Goal: Information Seeking & Learning: Learn about a topic

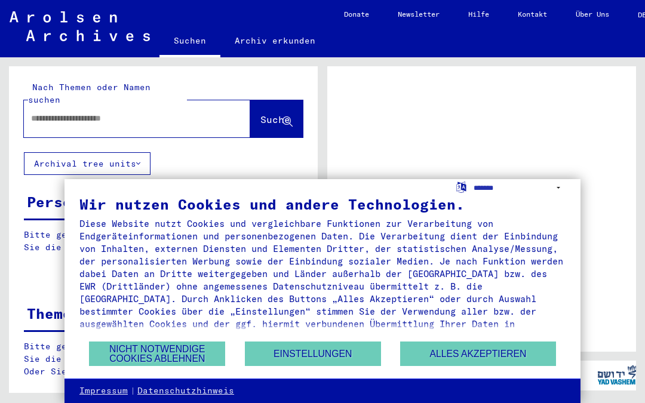
click at [488, 364] on button "Alles akzeptieren" at bounding box center [477, 353] width 155 height 24
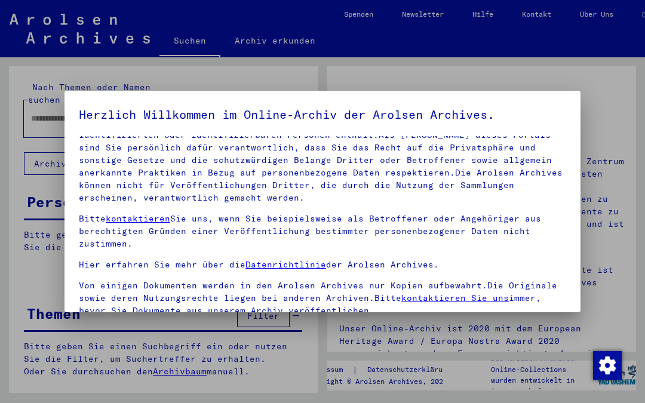
scroll to position [73, 0]
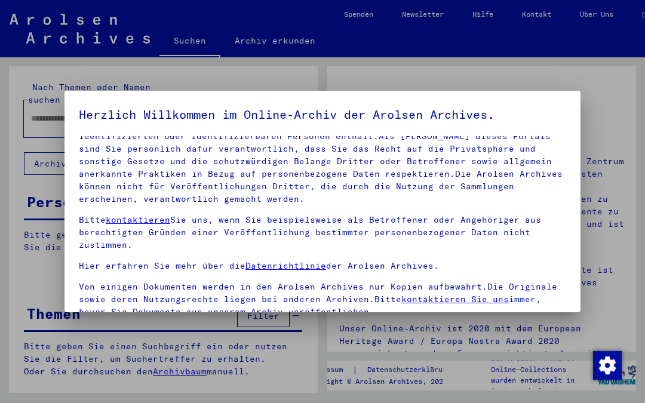
click at [628, 88] on div at bounding box center [322, 201] width 645 height 403
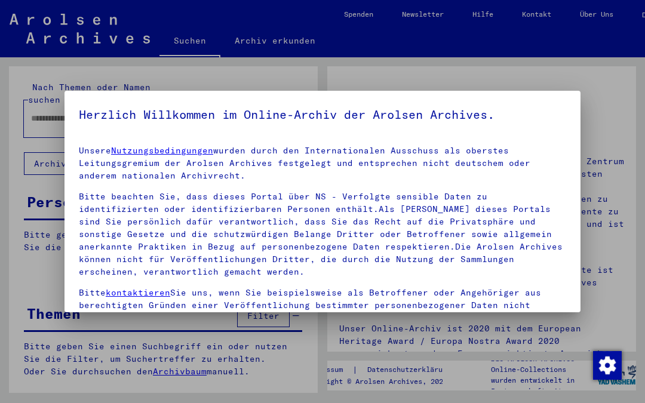
click at [590, 79] on div at bounding box center [322, 201] width 645 height 403
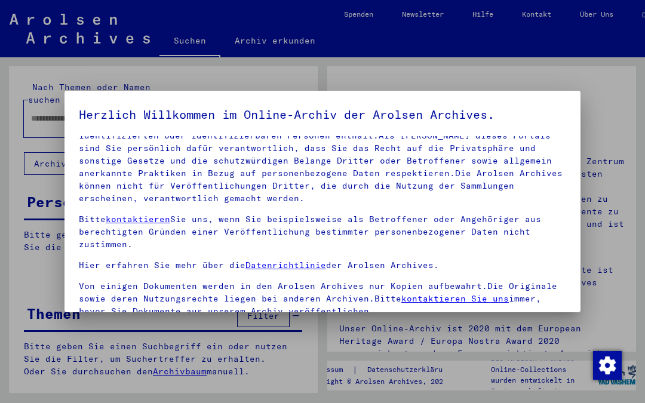
scroll to position [72, 0]
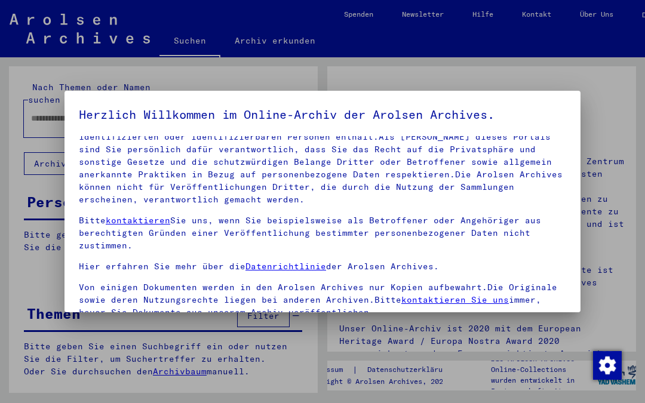
click at [554, 75] on div at bounding box center [322, 201] width 645 height 403
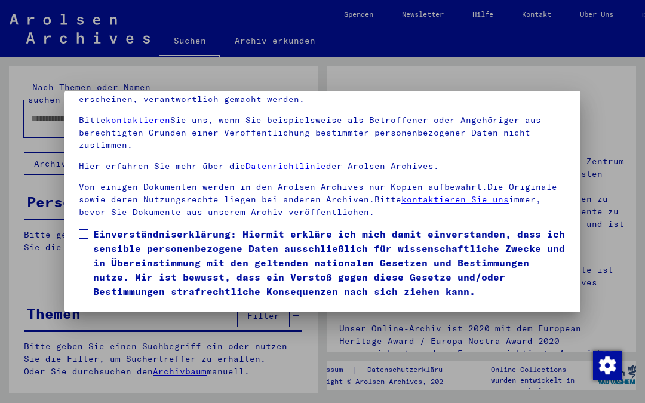
scroll to position [130, 0]
click at [88, 229] on span at bounding box center [84, 234] width 10 height 10
click at [149, 304] on button "Ich stimme zu" at bounding box center [124, 315] width 90 height 23
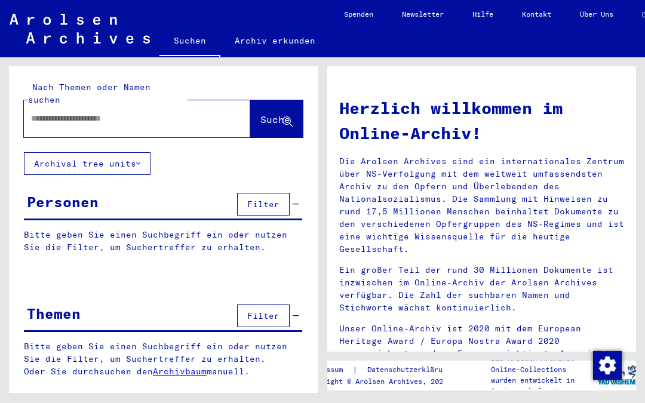
click at [179, 112] on input "text" at bounding box center [122, 118] width 183 height 13
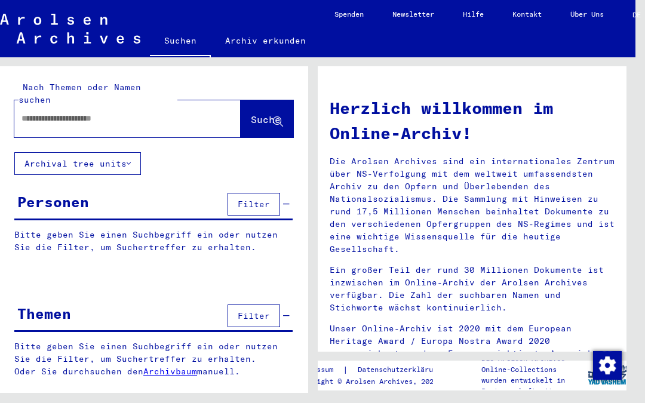
scroll to position [35, 10]
click at [264, 199] on span "Filter" at bounding box center [254, 204] width 32 height 11
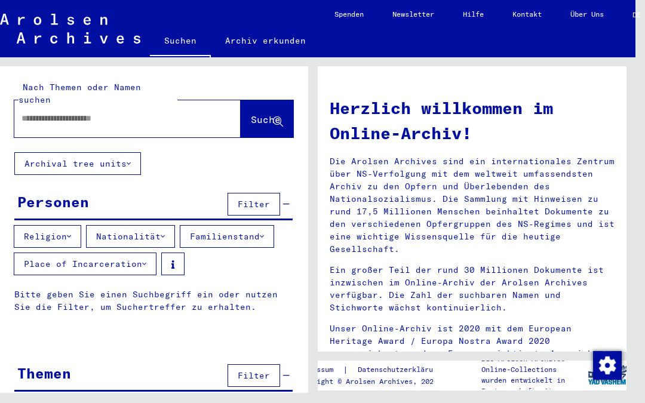
click at [263, 199] on span "Filter" at bounding box center [254, 204] width 32 height 11
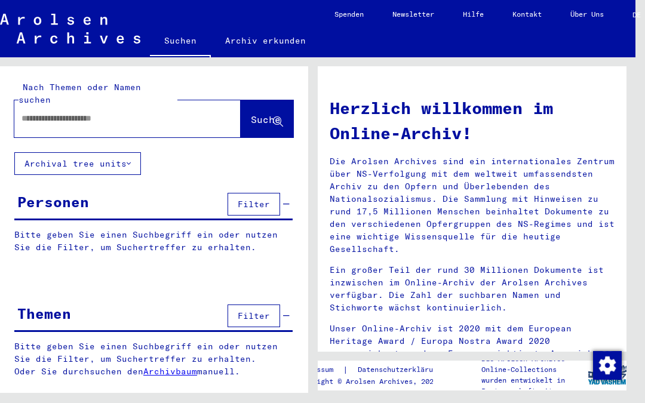
click at [262, 199] on span "Filter" at bounding box center [254, 204] width 32 height 11
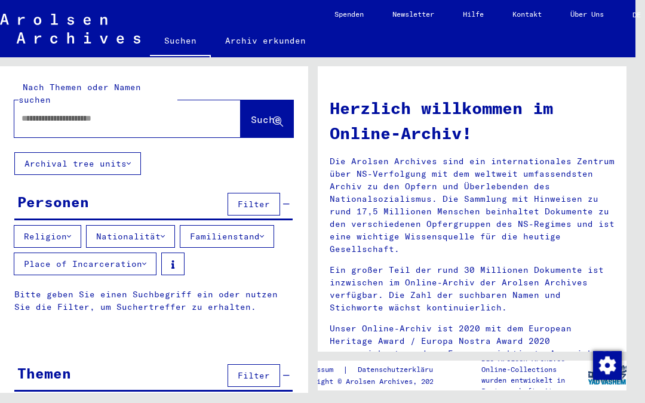
click at [154, 225] on button "Nationalität" at bounding box center [130, 236] width 89 height 23
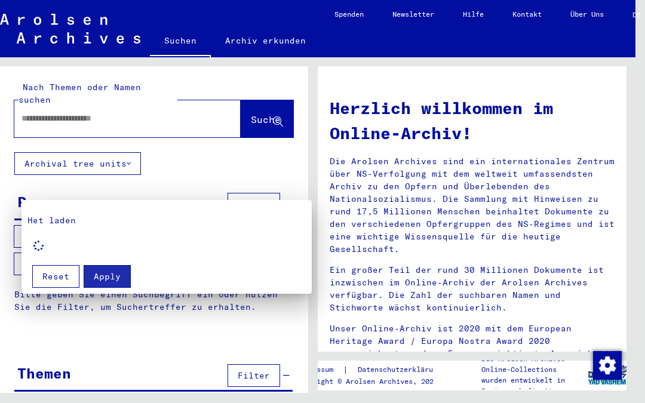
click at [198, 152] on div at bounding box center [322, 201] width 645 height 403
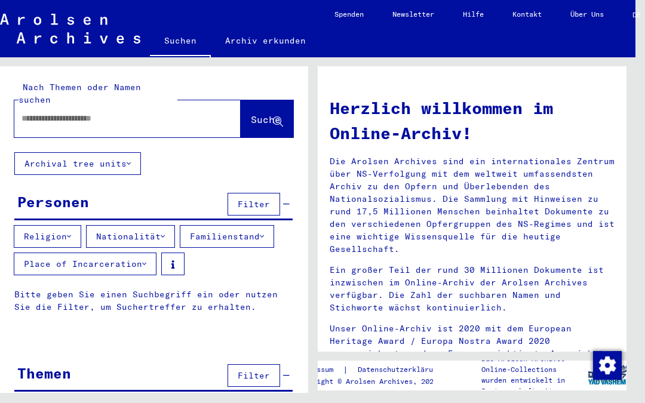
click at [158, 225] on button "Nationalität" at bounding box center [130, 236] width 89 height 23
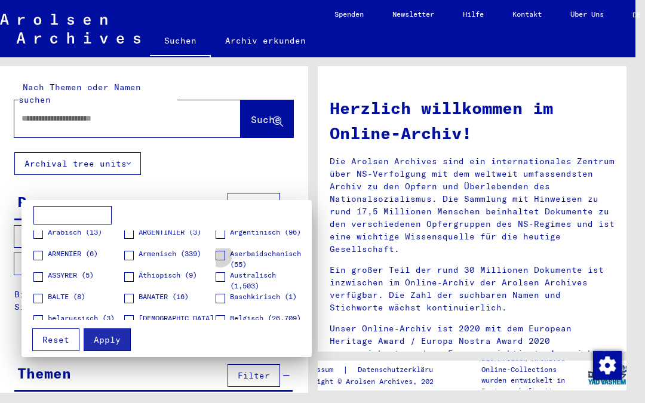
scroll to position [89, 0]
click at [186, 255] on span "Armenisch (339)" at bounding box center [170, 254] width 63 height 11
click at [278, 260] on span "Aserbaidschanisch (55)" at bounding box center [268, 259] width 76 height 21
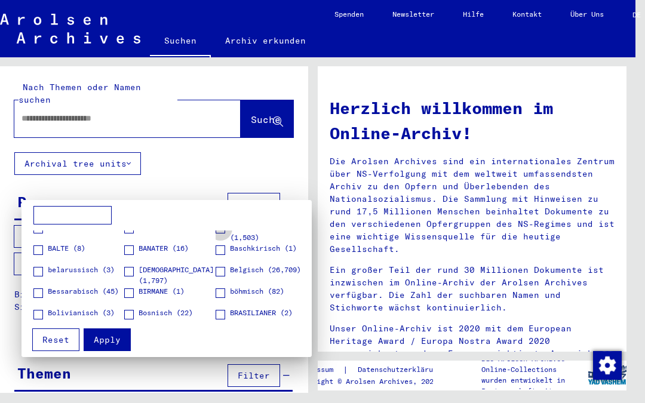
scroll to position [137, 0]
click at [88, 263] on figure "BALTE (8)" at bounding box center [78, 254] width 90 height 21
click at [91, 269] on span "belarussisch (3)" at bounding box center [81, 271] width 67 height 11
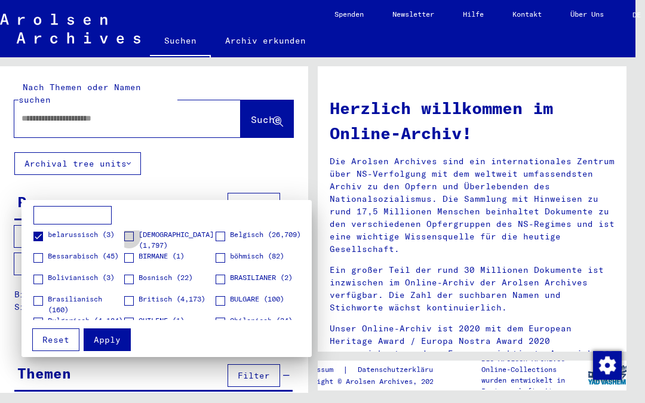
scroll to position [178, 0]
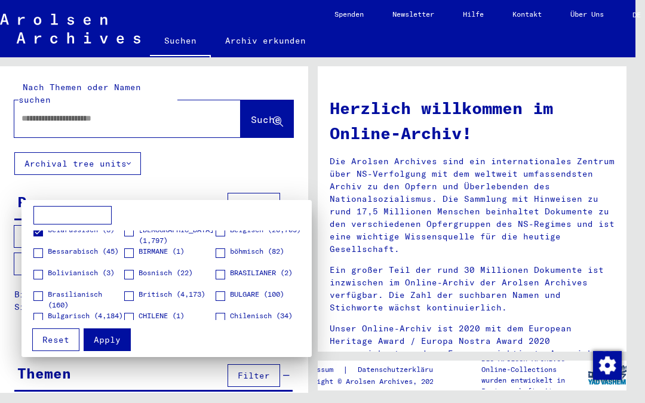
click at [166, 272] on span "Bosnisch (22)" at bounding box center [166, 272] width 54 height 11
click at [263, 300] on label "BULGARE (100)" at bounding box center [250, 295] width 69 height 12
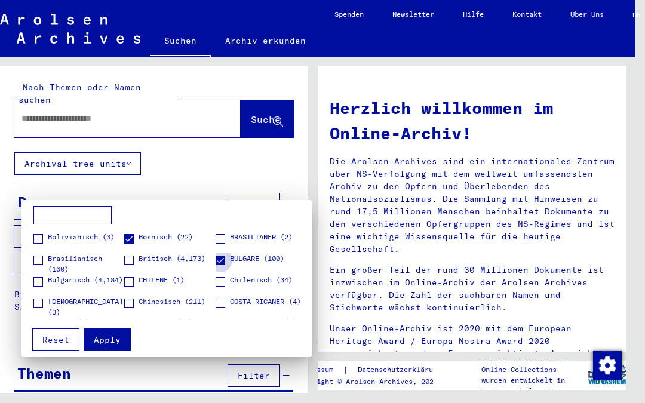
scroll to position [215, 0]
click at [71, 284] on span "Bulgarisch (4,184)" at bounding box center [85, 278] width 75 height 11
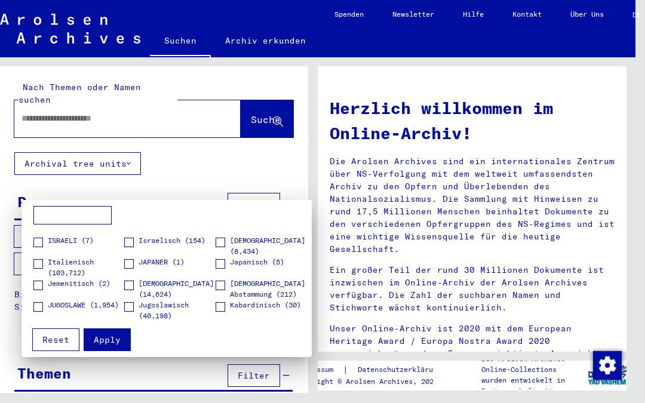
scroll to position [661, 0]
click at [94, 307] on span "JUGOSLAWE (1,954)" at bounding box center [83, 305] width 71 height 11
click at [187, 301] on span "Jugoslawisch (40,198)" at bounding box center [177, 310] width 76 height 21
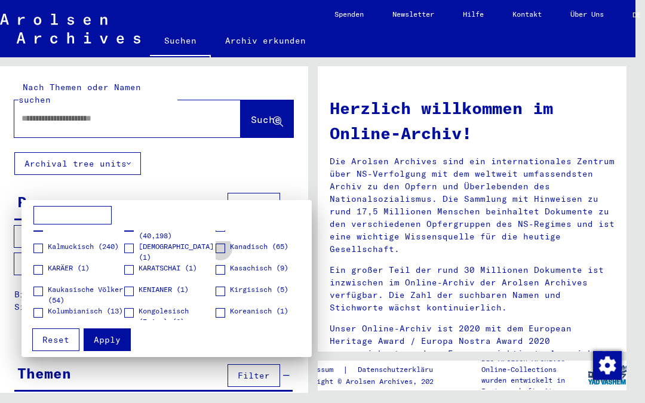
scroll to position [743, 0]
click at [270, 268] on span "Kasachisch (9)" at bounding box center [259, 266] width 59 height 11
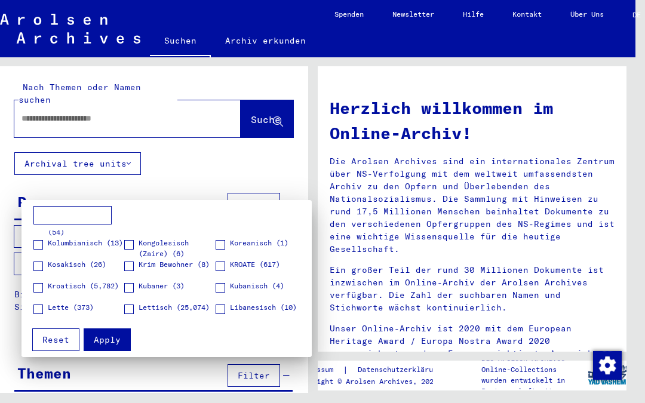
scroll to position [811, 0]
click at [263, 267] on span "KROATE (617)" at bounding box center [255, 262] width 50 height 11
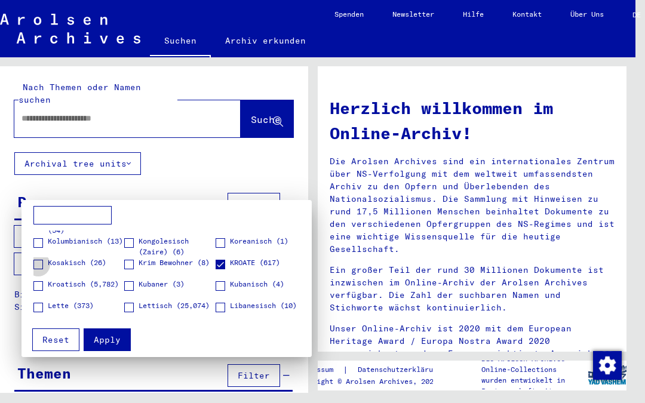
click at [82, 269] on label "Kosakisch (26)" at bounding box center [69, 263] width 73 height 12
click at [91, 261] on span "Kosakisch (26)" at bounding box center [77, 262] width 59 height 11
click at [91, 285] on span "Kroatisch (5,782)" at bounding box center [83, 284] width 71 height 11
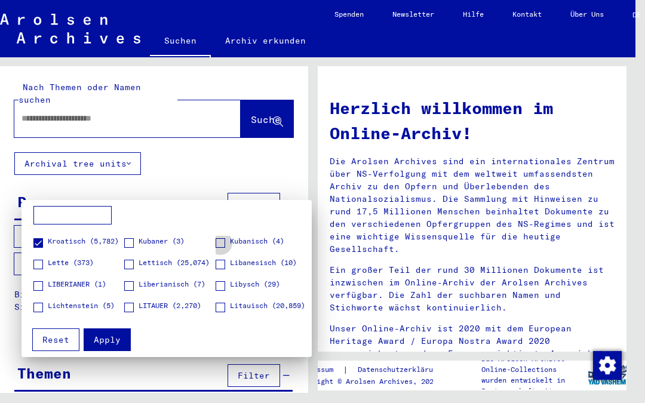
scroll to position [861, 0]
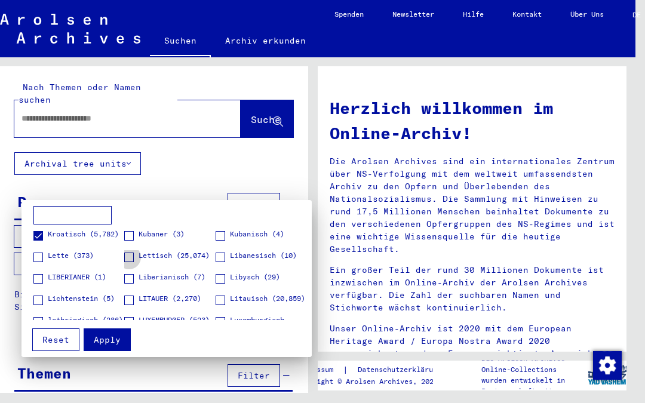
click at [201, 255] on span "Lettisch (25,074)" at bounding box center [174, 255] width 71 height 11
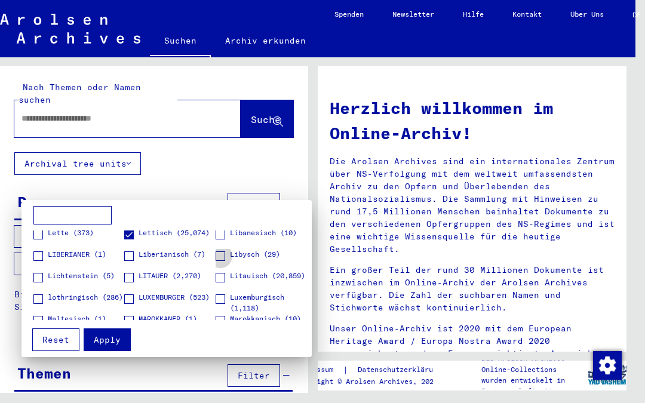
scroll to position [897, 0]
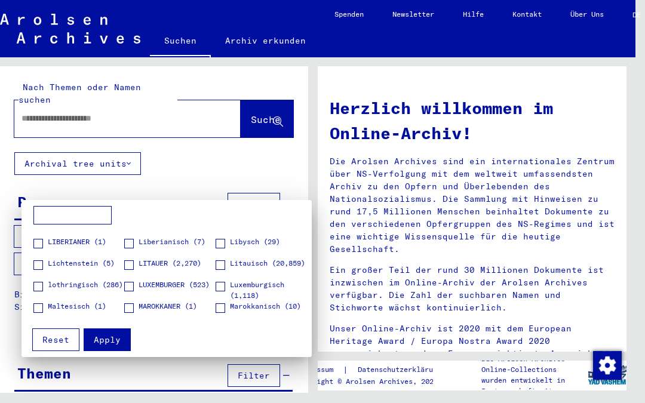
click at [261, 262] on span "Litauisch (20,859)" at bounding box center [267, 263] width 75 height 11
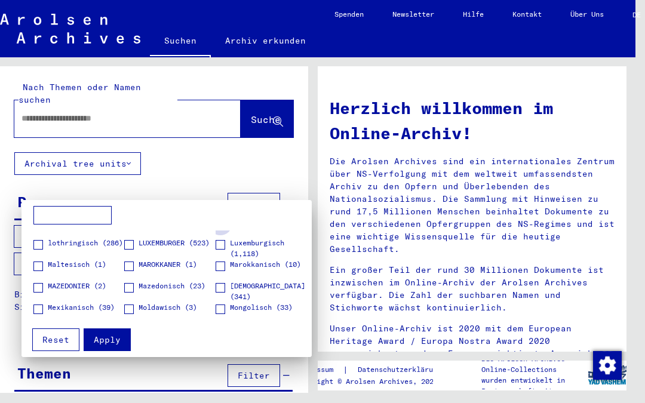
scroll to position [939, 0]
click at [195, 286] on span "Mazedonisch (23)" at bounding box center [172, 285] width 67 height 11
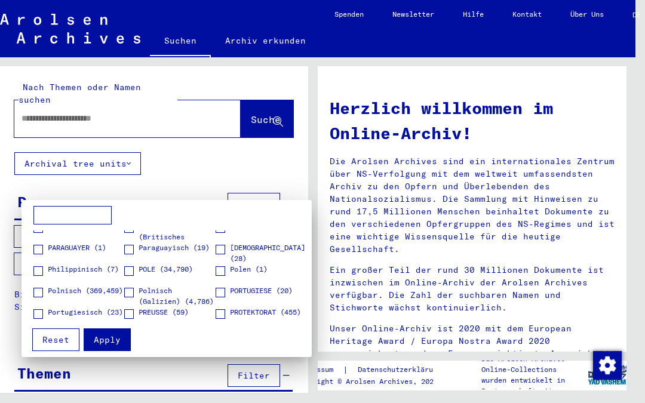
scroll to position [1150, 0]
click at [78, 290] on span "Polnisch (369,459)" at bounding box center [85, 289] width 75 height 11
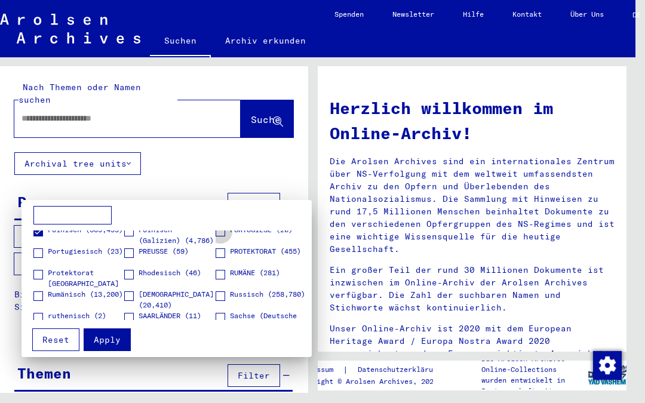
scroll to position [1212, 0]
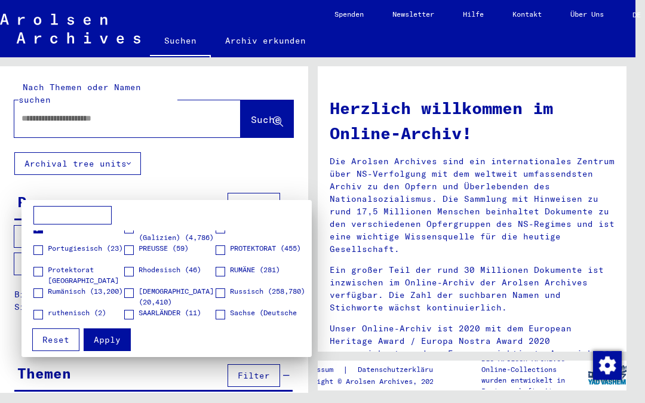
click at [258, 267] on span "RUMÄNE (281)" at bounding box center [255, 269] width 50 height 11
click at [87, 288] on span "Rumänisch (13,200)" at bounding box center [85, 291] width 75 height 11
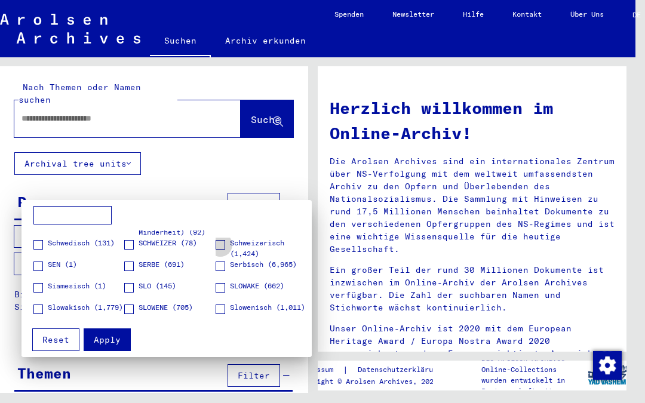
scroll to position [1348, 0]
click at [282, 290] on span "SLOWAKE (662)" at bounding box center [257, 284] width 54 height 11
click at [80, 291] on label "Siamesisch (1)" at bounding box center [69, 285] width 73 height 12
click at [84, 287] on span "Siamesisch (1)" at bounding box center [77, 284] width 59 height 11
click at [85, 302] on span "Slowakisch (1,779)" at bounding box center [85, 306] width 75 height 11
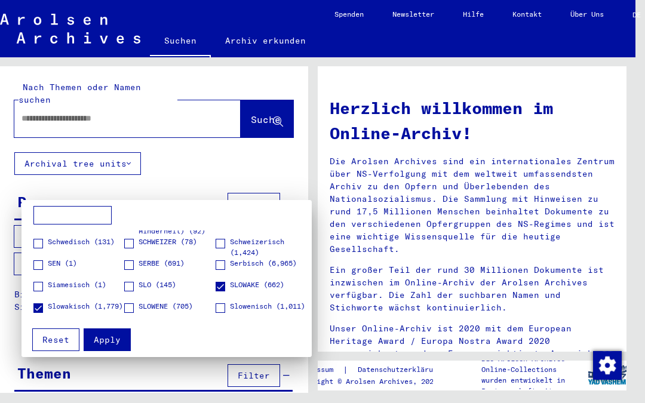
click at [171, 303] on span "SLOWENE (705)" at bounding box center [166, 306] width 54 height 11
click at [250, 312] on span "Slowenisch (1,011)" at bounding box center [267, 306] width 75 height 11
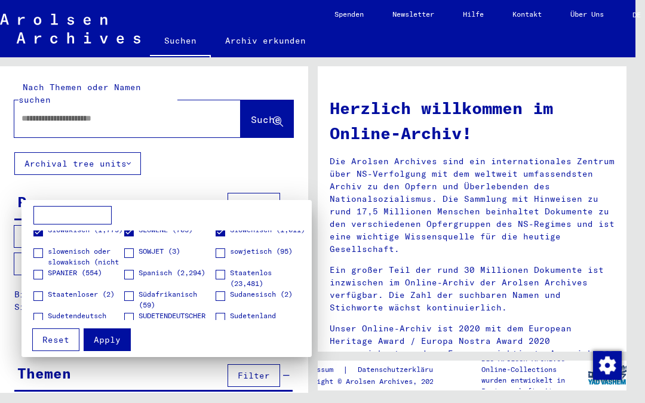
scroll to position [1424, 0]
click at [91, 256] on span "slowenisch oder slowakisch (nicht auflösbar) (544)" at bounding box center [86, 263] width 76 height 32
click at [239, 250] on span "sowjetisch (95)" at bounding box center [261, 252] width 63 height 11
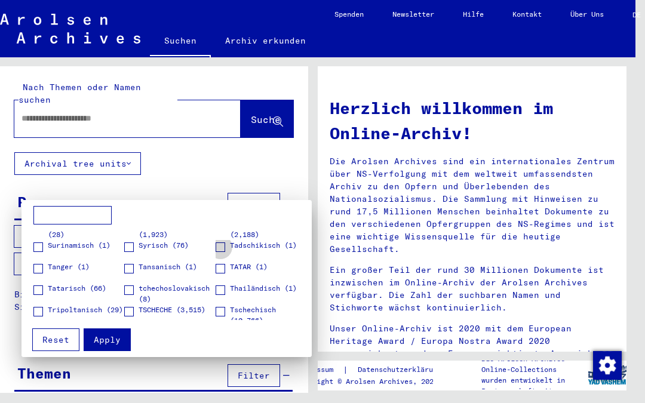
scroll to position [1518, 0]
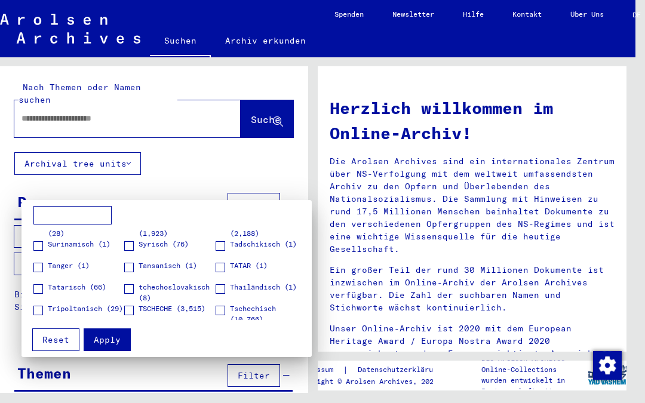
click at [196, 291] on span "tchechoslovakisch (8)" at bounding box center [177, 292] width 76 height 21
click at [189, 309] on span "TSCHECHE (3,515)" at bounding box center [172, 308] width 67 height 11
click at [261, 306] on span "Tschechisch (10,766)" at bounding box center [268, 313] width 76 height 21
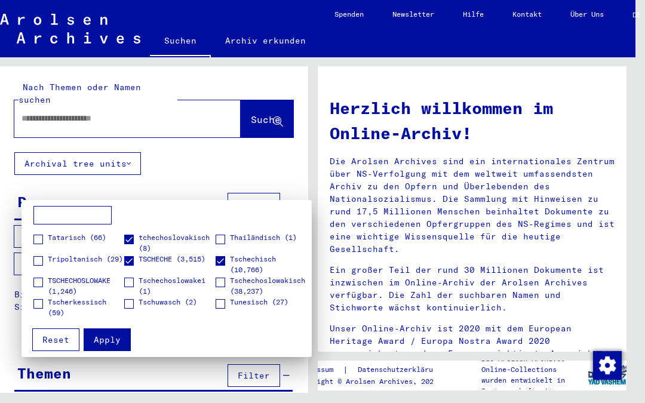
scroll to position [1569, 0]
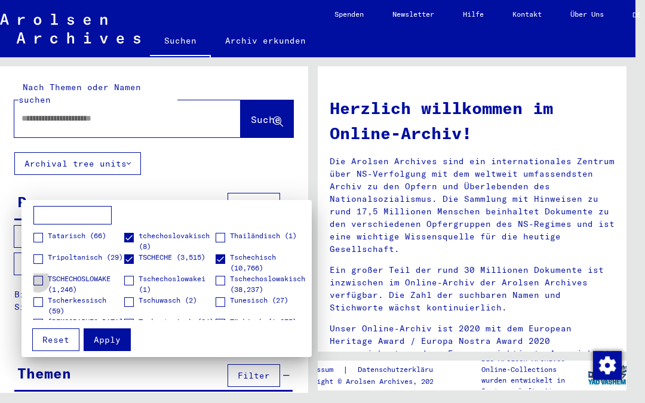
click at [96, 279] on span "TSCHECHOSLOWAKE (1,246)" at bounding box center [86, 283] width 76 height 21
click at [201, 280] on span "Tschechoslowakei (1)" at bounding box center [177, 283] width 76 height 21
click at [271, 281] on span "Tschechoslowakisch (38,237)" at bounding box center [268, 283] width 76 height 21
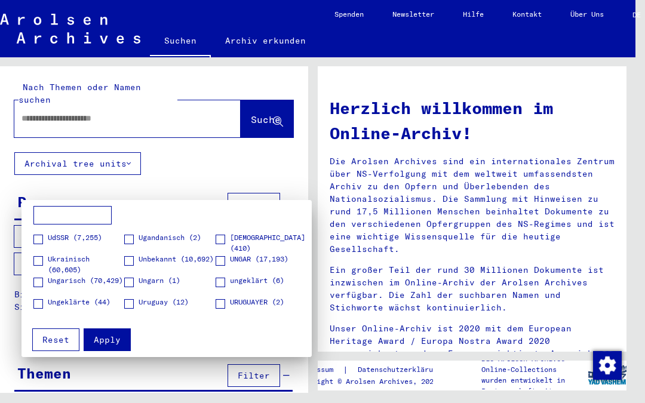
scroll to position [1676, 0]
click at [90, 256] on span "Ukrainisch (60,605)" at bounding box center [86, 263] width 76 height 21
click at [87, 276] on span "Ungarisch (70,429)" at bounding box center [85, 279] width 75 height 11
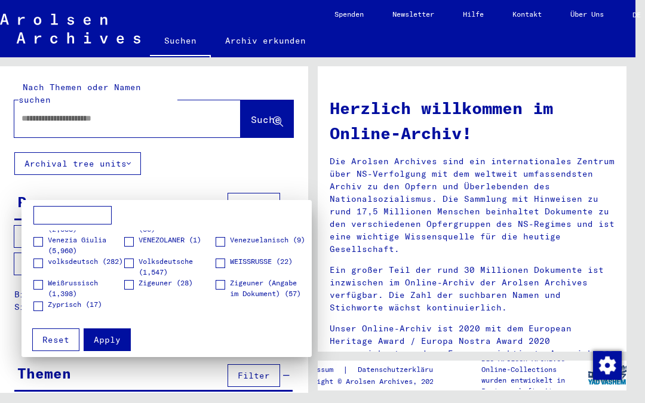
scroll to position [1780, 0]
click at [113, 335] on span "Apply" at bounding box center [107, 339] width 27 height 11
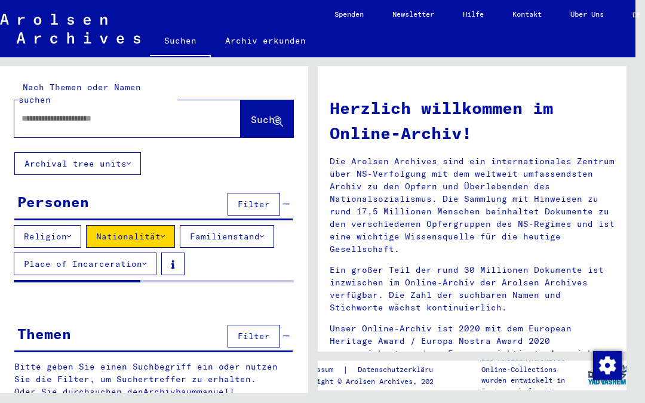
click at [267, 325] on button "Filter" at bounding box center [253, 336] width 53 height 23
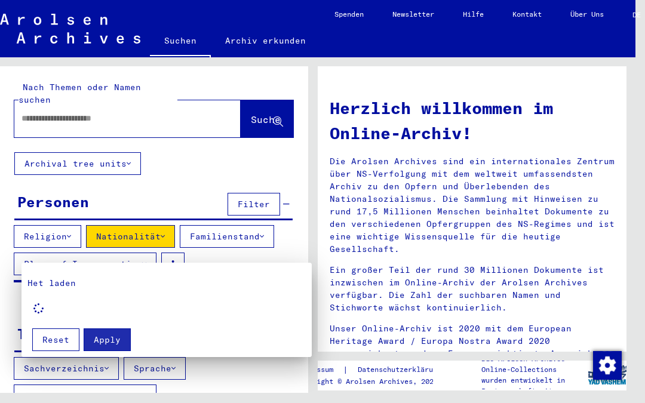
click at [245, 243] on div at bounding box center [322, 201] width 645 height 403
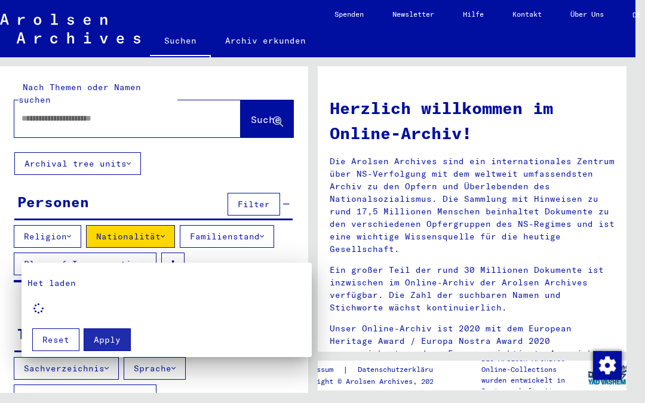
click at [248, 230] on div at bounding box center [322, 201] width 645 height 403
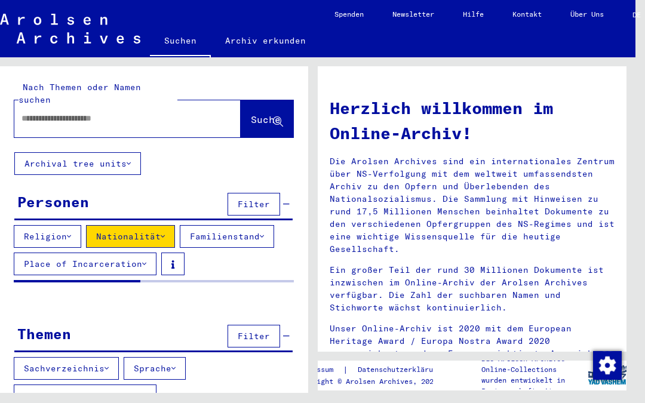
click at [269, 331] on span "Filter" at bounding box center [254, 336] width 32 height 11
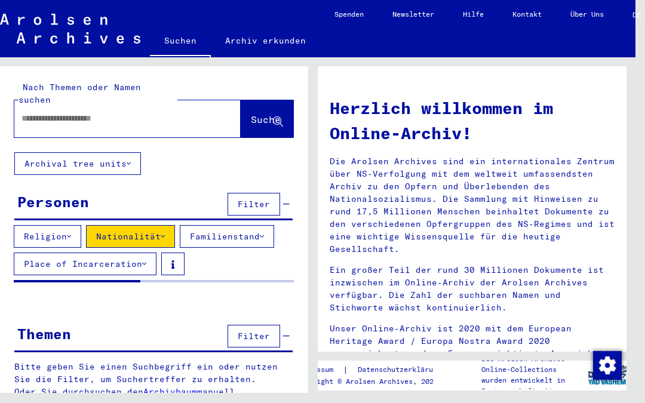
click at [134, 225] on button "Nationalität" at bounding box center [130, 236] width 89 height 23
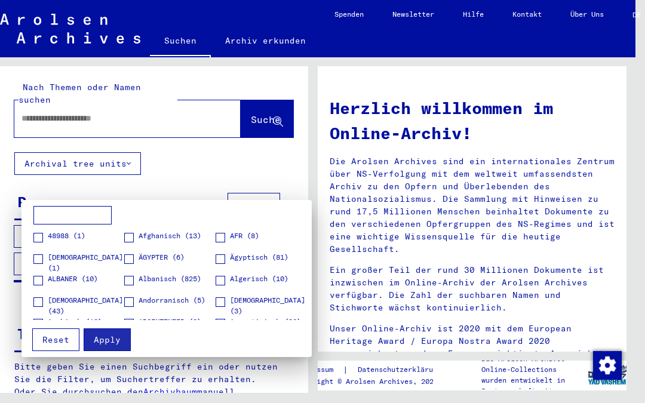
click at [171, 380] on div at bounding box center [322, 201] width 645 height 403
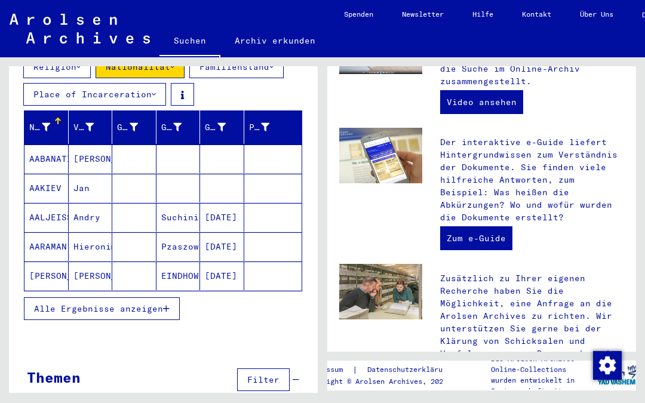
scroll to position [35, 0]
click at [158, 297] on button "Alle Ergebnisse anzeigen" at bounding box center [102, 308] width 156 height 23
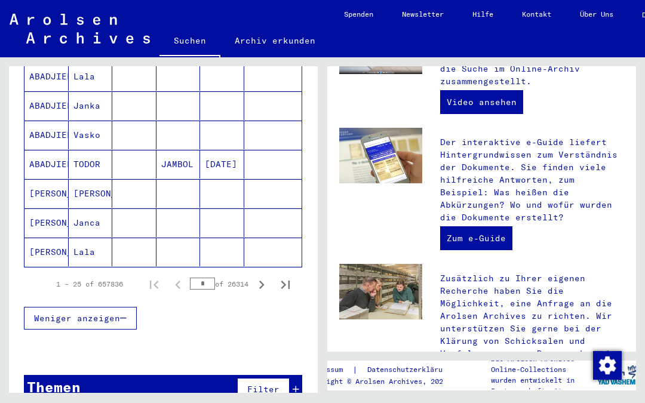
scroll to position [778, 0]
click at [281, 378] on button "Filter" at bounding box center [263, 389] width 53 height 23
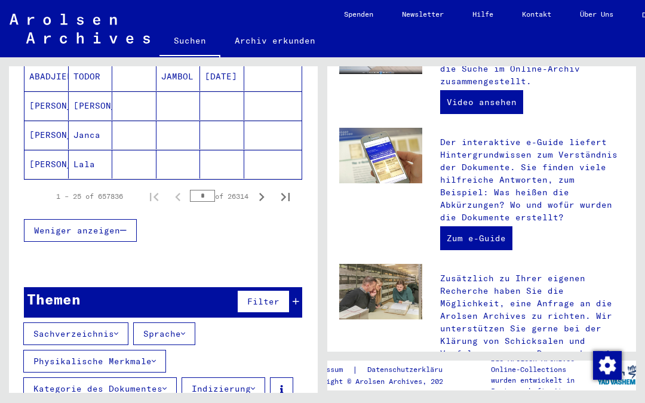
scroll to position [866, 0]
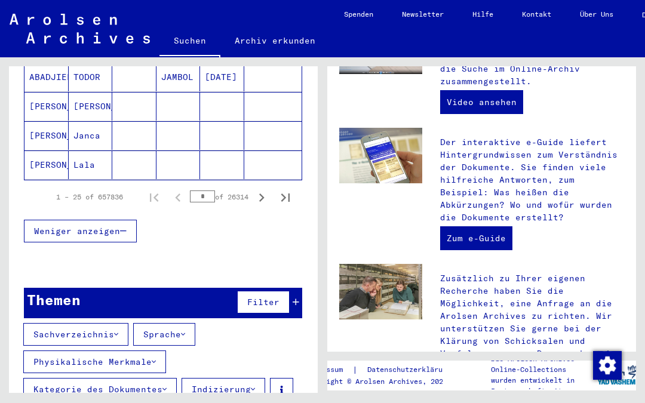
click at [155, 378] on button "Kategorie des Dokumentes" at bounding box center [99, 389] width 153 height 23
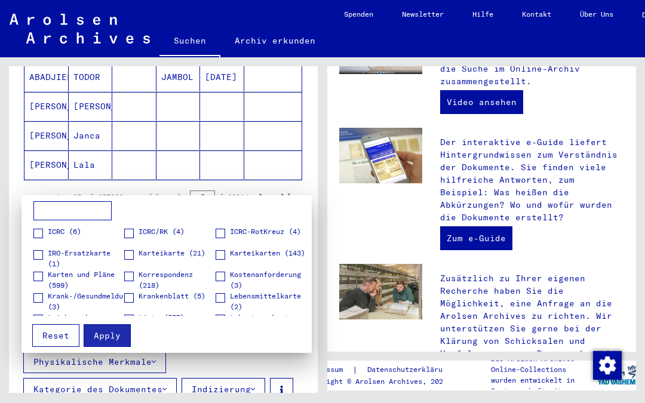
scroll to position [366, 0]
click at [195, 249] on span "Karteikarte (21)" at bounding box center [172, 252] width 67 height 11
click at [256, 253] on span "Karteikarten (143)" at bounding box center [267, 252] width 75 height 11
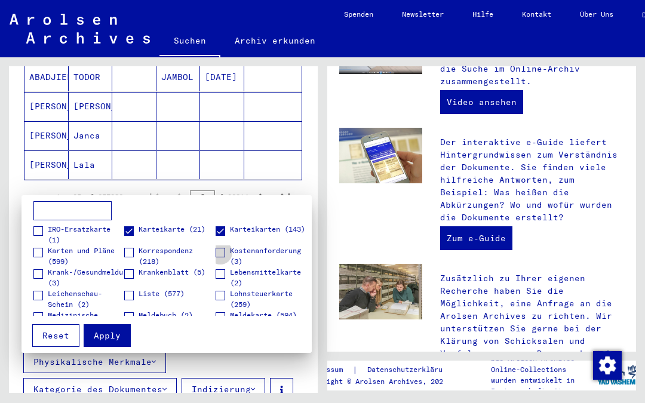
scroll to position [390, 0]
click at [106, 250] on span "Karten und Pläne (599)" at bounding box center [86, 254] width 76 height 21
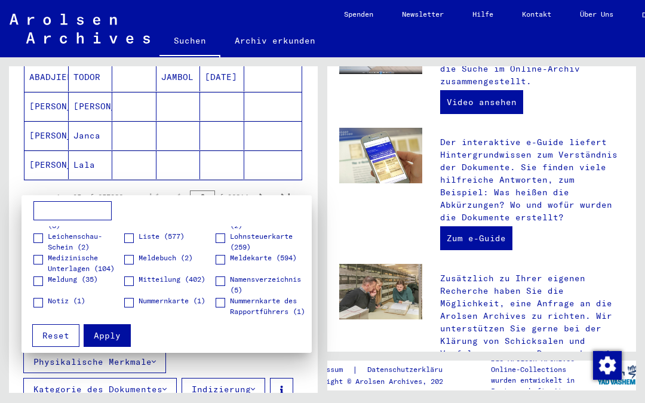
scroll to position [447, 0]
click at [88, 271] on span "Medizinische Unterlagen (104)" at bounding box center [86, 262] width 76 height 21
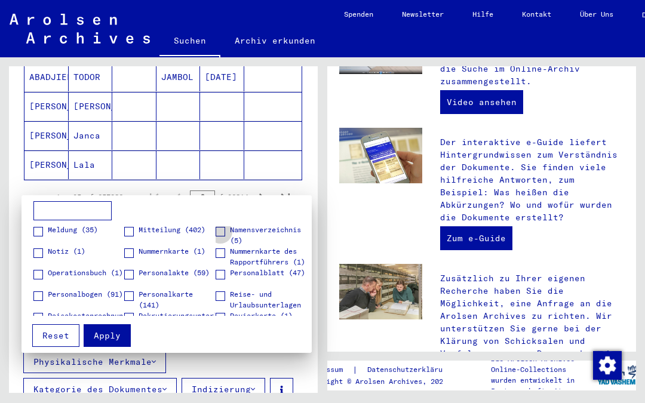
scroll to position [497, 0]
click at [255, 278] on span "Personalblatt (47)" at bounding box center [267, 272] width 75 height 11
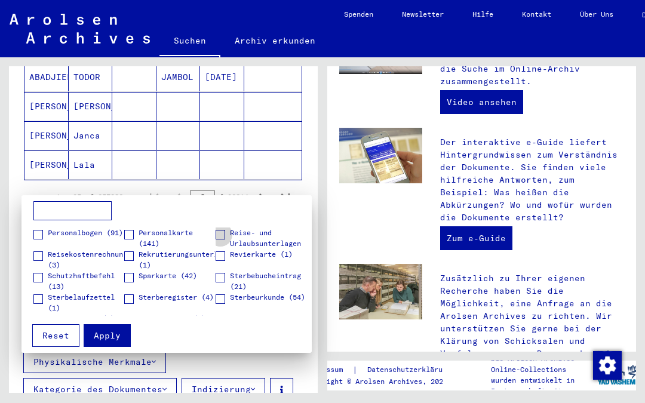
scroll to position [561, 0]
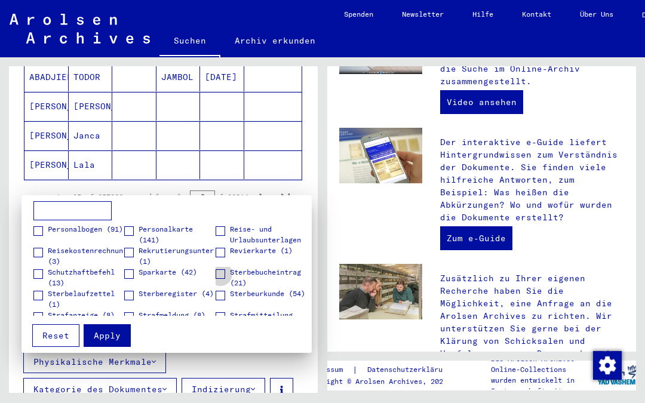
click at [271, 278] on span "Sterbebucheintrag (21)" at bounding box center [268, 277] width 76 height 21
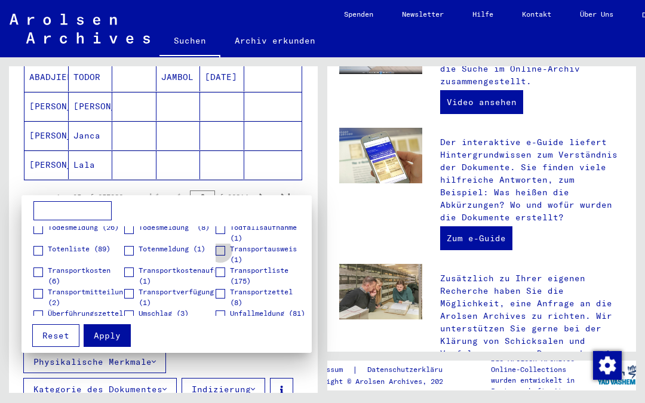
scroll to position [694, 0]
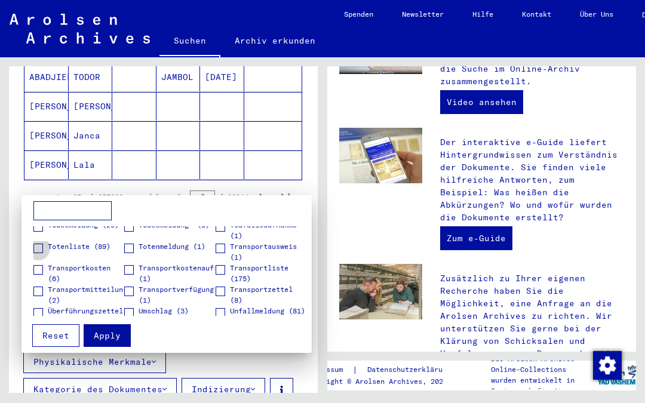
click at [97, 243] on span "Totenliste (89)" at bounding box center [79, 246] width 63 height 11
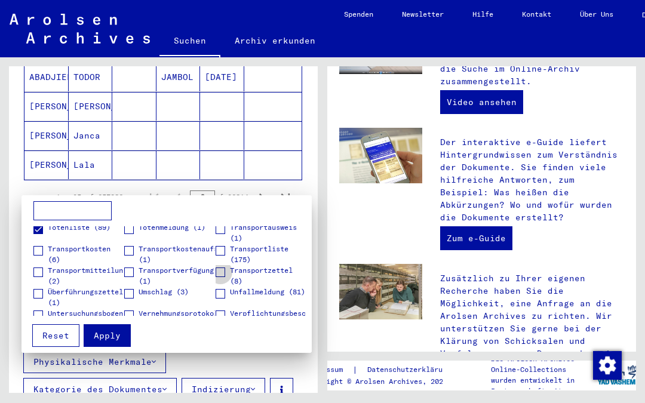
scroll to position [716, 0]
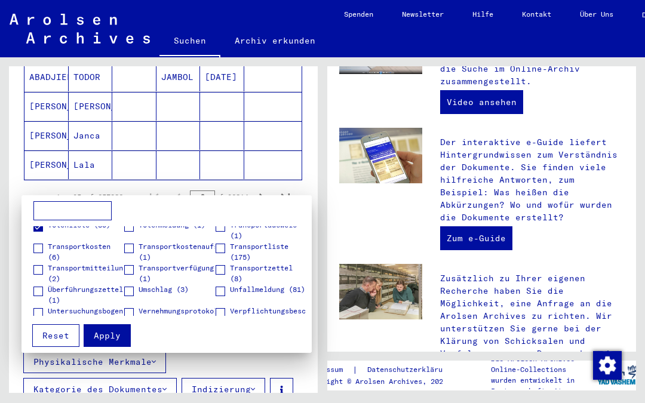
click at [276, 243] on span "Transportliste (175)" at bounding box center [268, 251] width 76 height 21
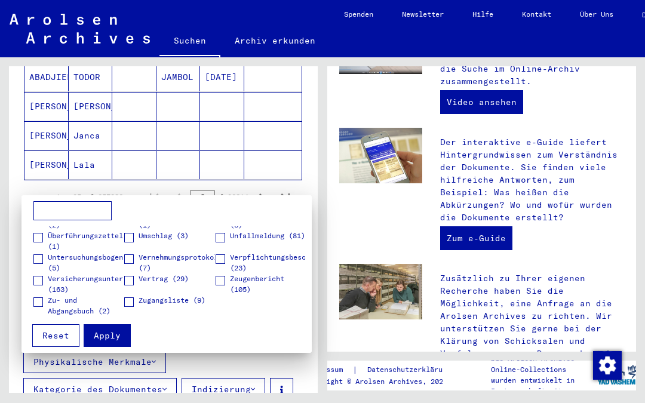
scroll to position [770, 0]
click at [115, 330] on span "Apply" at bounding box center [107, 335] width 27 height 11
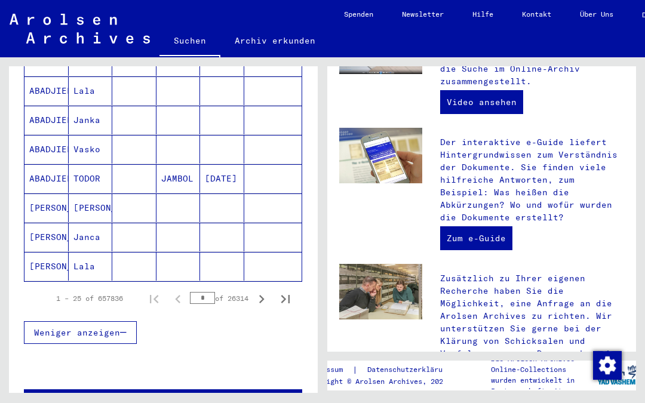
scroll to position [763, 0]
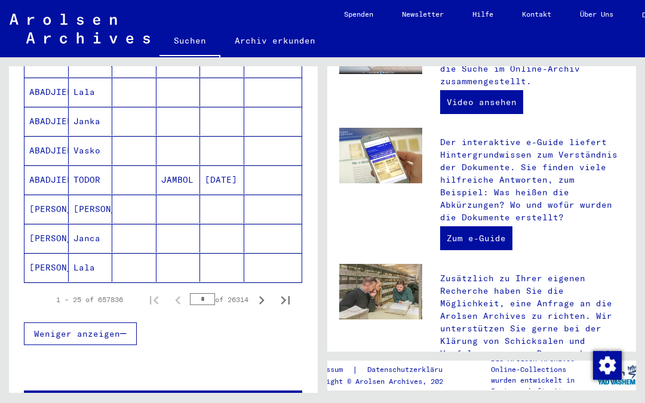
click at [267, 393] on button "Filter" at bounding box center [263, 404] width 53 height 23
click at [271, 393] on button "Filter" at bounding box center [263, 404] width 53 height 23
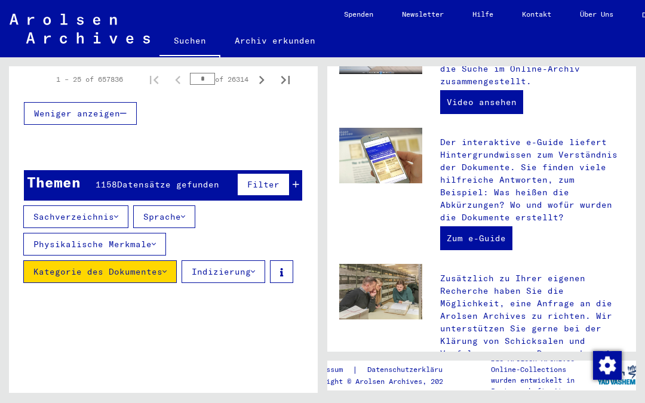
scroll to position [948, 0]
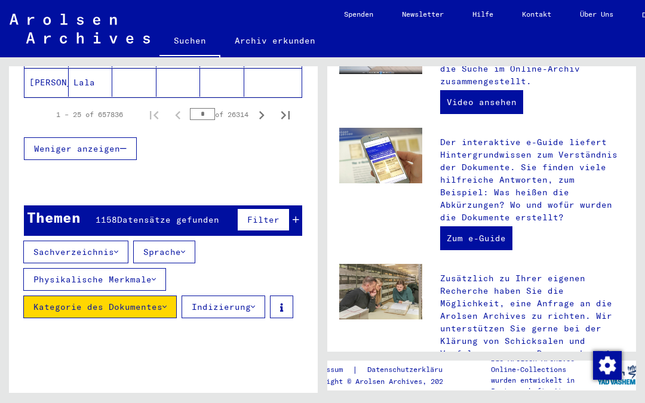
click at [195, 241] on button "Sprache" at bounding box center [164, 252] width 62 height 23
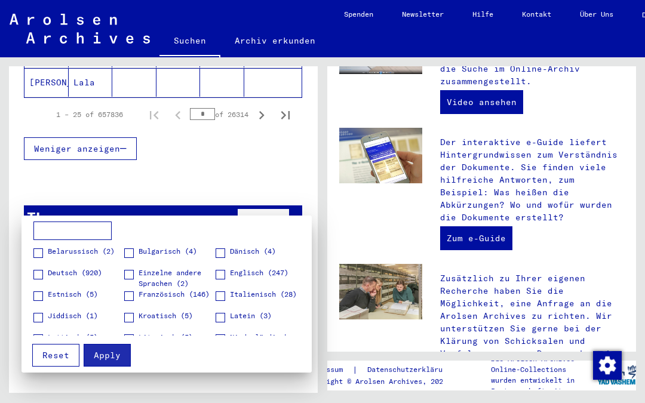
scroll to position [0, 0]
click at [102, 268] on span "Deutsch (920)" at bounding box center [75, 272] width 54 height 11
click at [273, 276] on span "Englisch (247)" at bounding box center [259, 272] width 59 height 11
click at [120, 355] on button "Apply" at bounding box center [107, 355] width 47 height 23
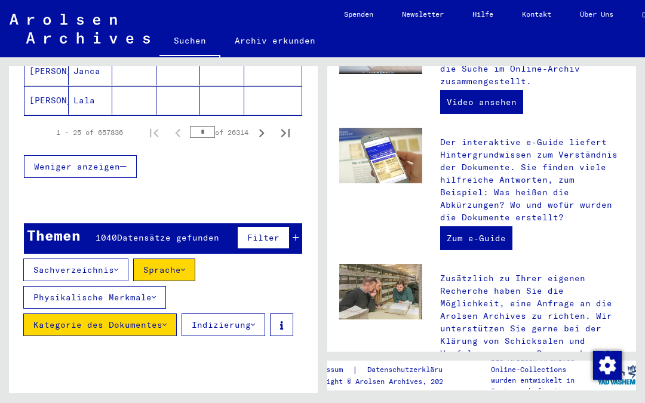
scroll to position [937, 0]
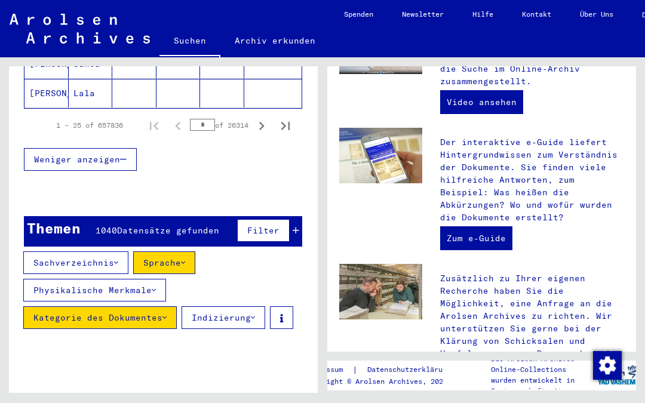
click at [132, 148] on button "Weniger anzeigen" at bounding box center [80, 159] width 113 height 23
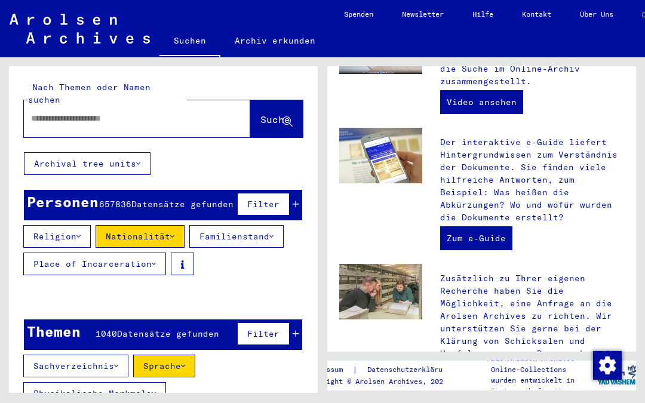
scroll to position [-1, 0]
click at [139, 159] on icon at bounding box center [138, 163] width 4 height 8
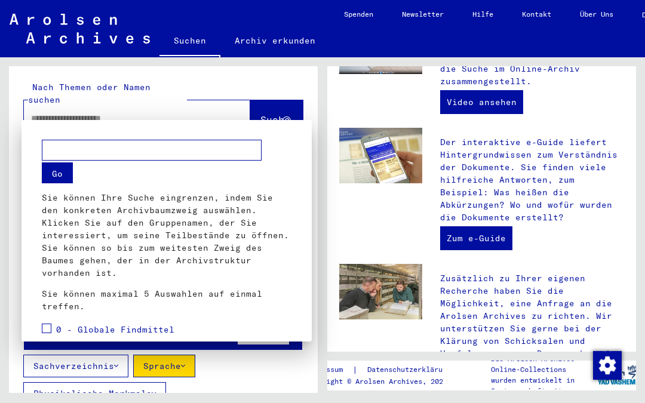
scroll to position [268, 0]
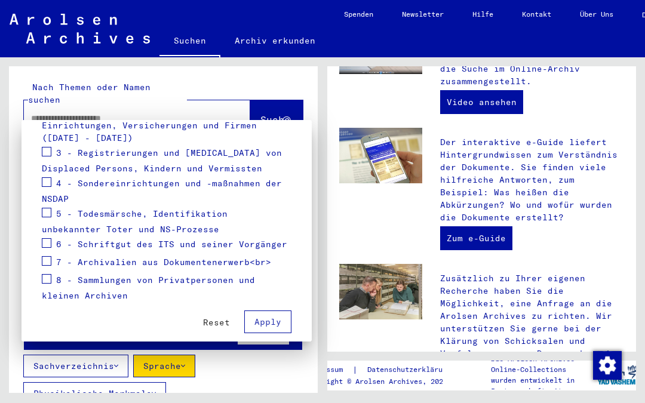
click at [230, 92] on div at bounding box center [322, 201] width 645 height 403
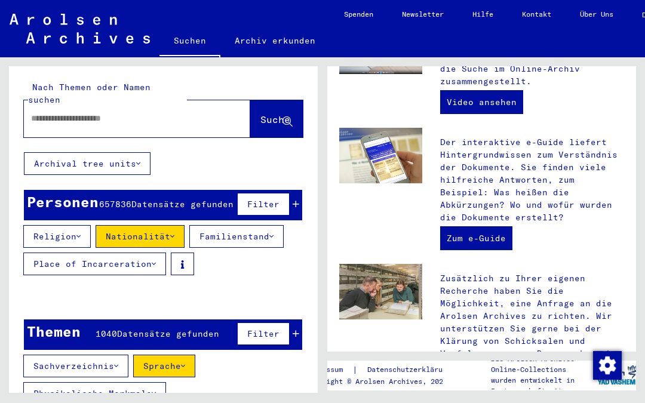
click at [131, 152] on button "Archival tree units" at bounding box center [87, 163] width 127 height 23
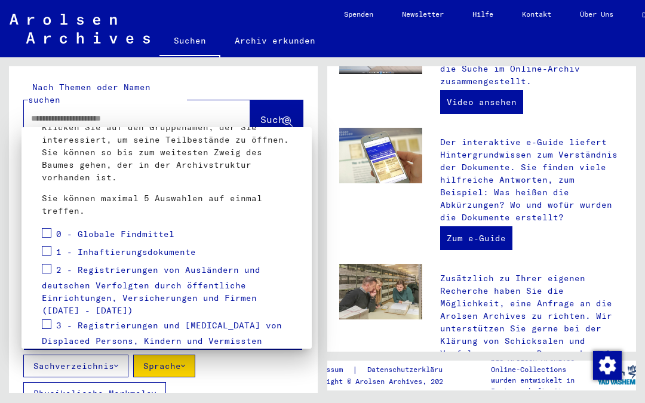
scroll to position [103, 0]
click at [269, 319] on span "3 - Registrierungen und [MEDICAL_DATA] von Displaced Persons, Kindern und Vermi…" at bounding box center [162, 332] width 240 height 27
click at [216, 303] on div "2 - Registrierungen von Ausländern und deutschen Verfolgten durch öffentliche E…" at bounding box center [167, 289] width 250 height 56
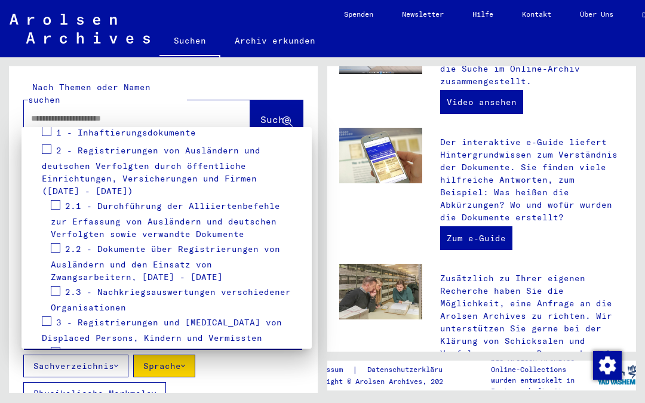
scroll to position [223, 0]
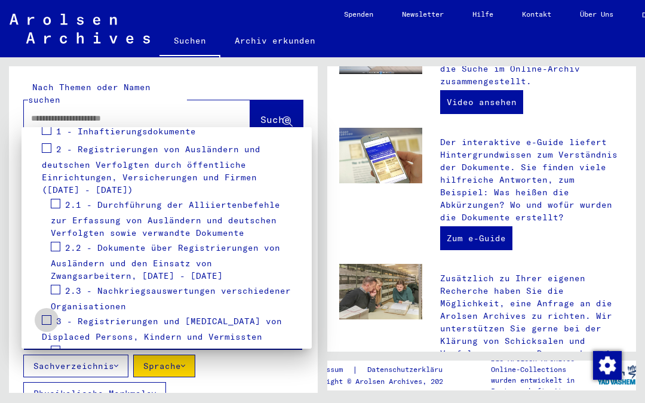
click at [45, 313] on label at bounding box center [47, 319] width 10 height 12
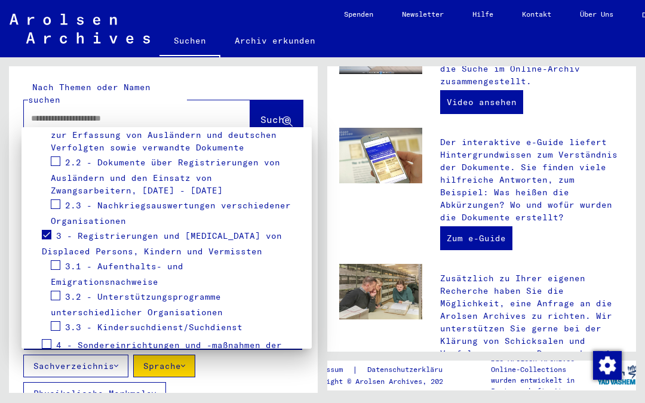
scroll to position [310, 0]
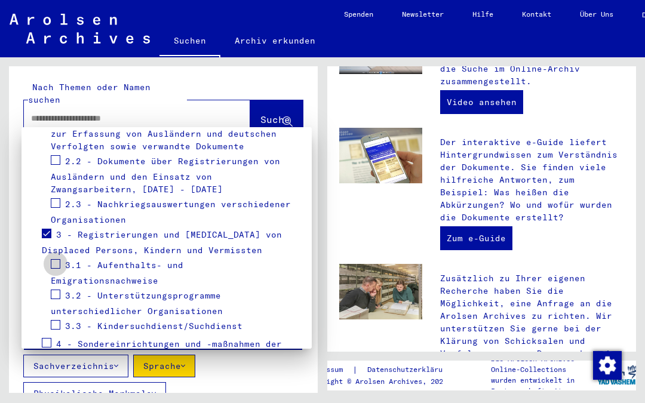
click at [55, 259] on span at bounding box center [56, 264] width 10 height 10
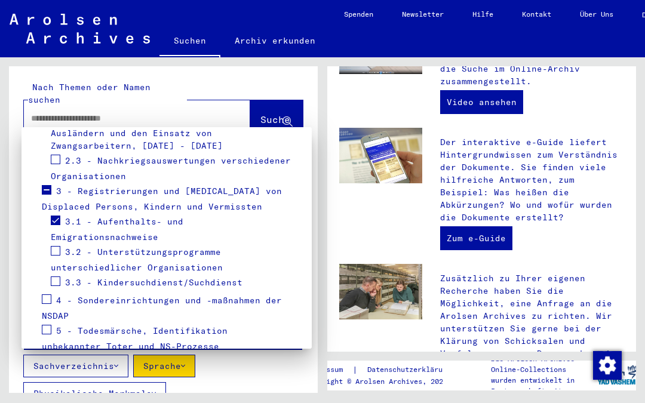
scroll to position [359, 0]
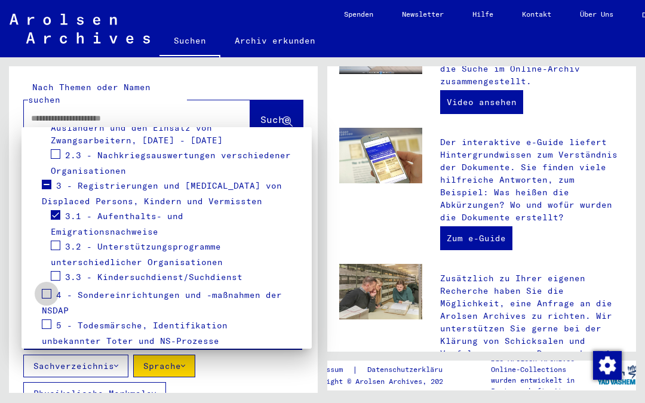
click at [47, 287] on label at bounding box center [47, 293] width 10 height 12
click at [43, 287] on mat-checkbox at bounding box center [47, 296] width 10 height 18
click at [49, 289] on span at bounding box center [47, 294] width 10 height 10
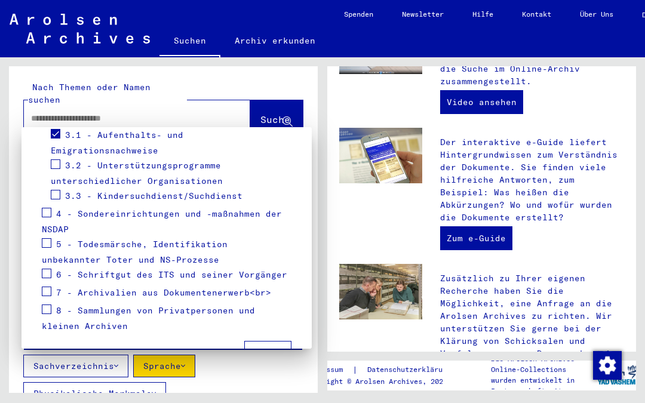
scroll to position [442, 0]
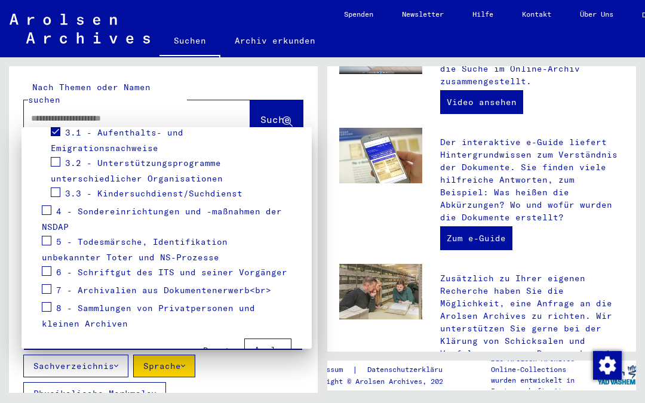
click at [269, 344] on span "Apply" at bounding box center [267, 349] width 27 height 11
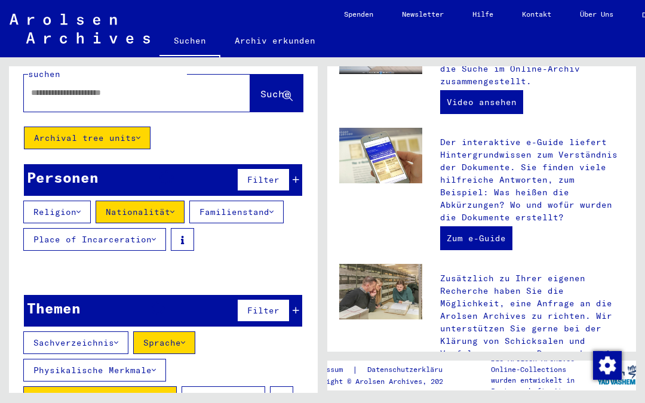
scroll to position [26, 0]
